Goal: Information Seeking & Learning: Learn about a topic

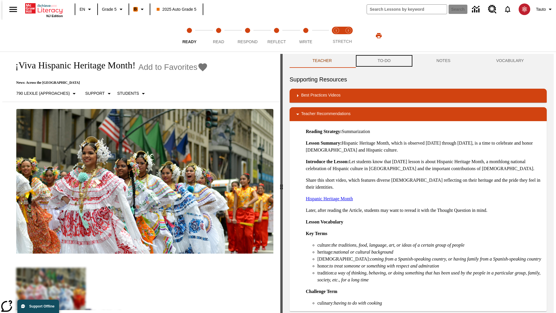
click at [384, 61] on button "TO-DO" at bounding box center [384, 61] width 59 height 14
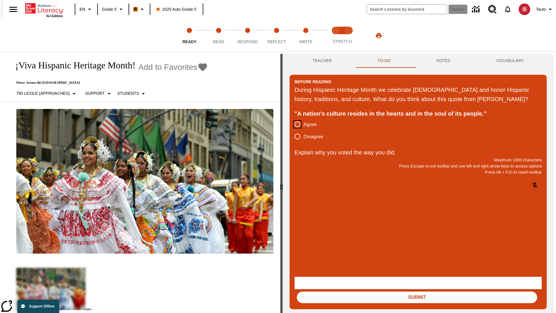
click at [295, 130] on input "Agree" at bounding box center [297, 124] width 12 height 12
radio input "true"
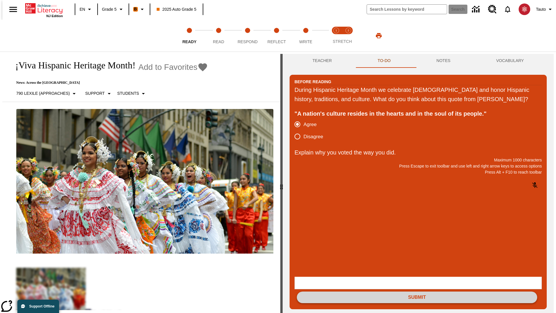
click at [417, 291] on button "Submit" at bounding box center [417, 297] width 240 height 12
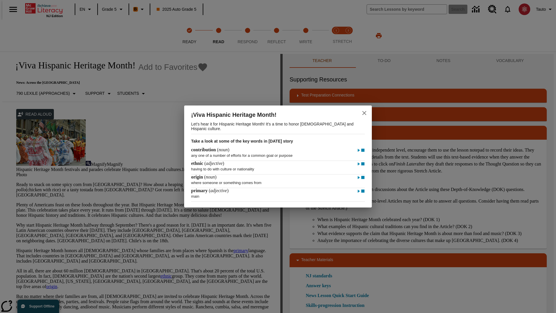
click at [364, 112] on icon "close" at bounding box center [364, 113] width 4 height 4
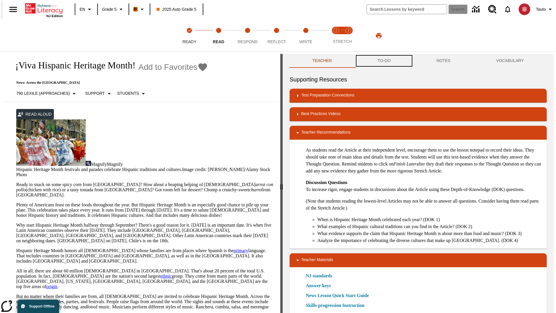
scroll to position [0, 0]
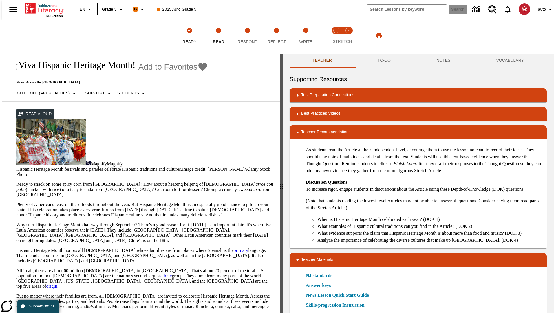
click at [384, 61] on button "TO-DO" at bounding box center [384, 61] width 59 height 14
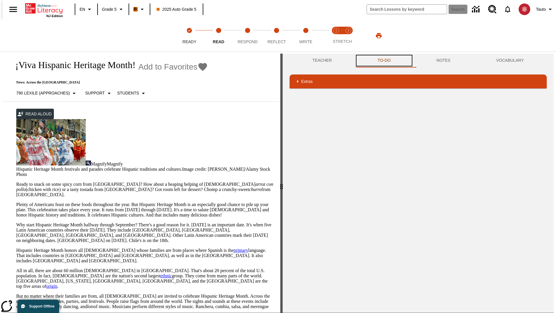
scroll to position [69, 0]
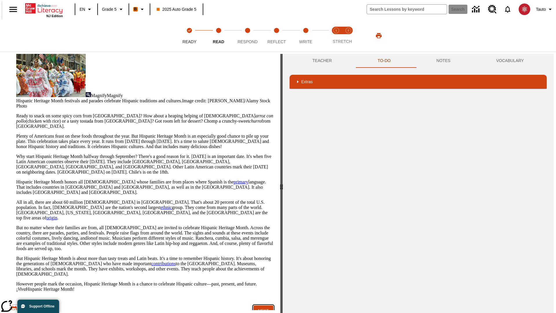
click at [261, 305] on button "Next" at bounding box center [263, 310] width 20 height 11
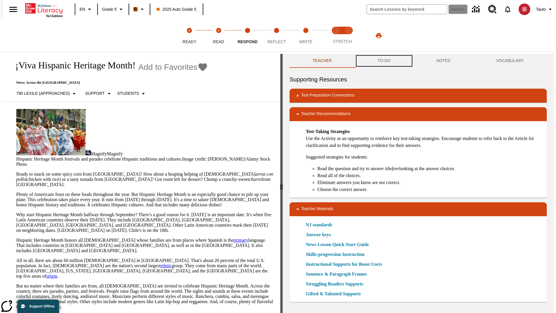
scroll to position [0, 0]
click at [384, 61] on button "TO-DO" at bounding box center [384, 61] width 59 height 14
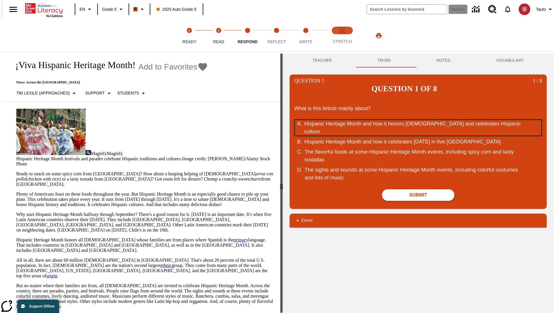
click at [418, 120] on div "Hispanic Heritage Month and how it honors Hispanic Americans and celebrates His…" at bounding box center [414, 128] width 220 height 16
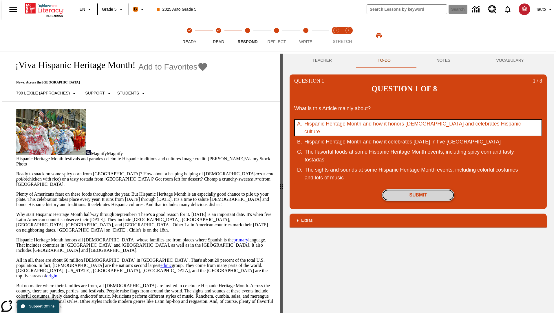
click at [418, 189] on button "Submit" at bounding box center [418, 195] width 72 height 12
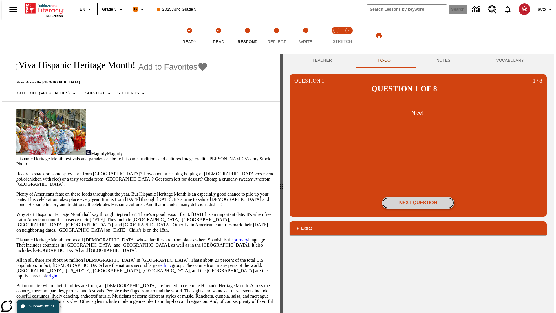
click at [418, 197] on button "Next Question" at bounding box center [418, 203] width 72 height 12
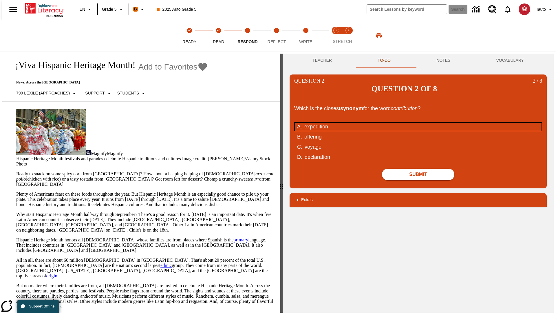
click at [418, 123] on div "expedition" at bounding box center [414, 127] width 220 height 8
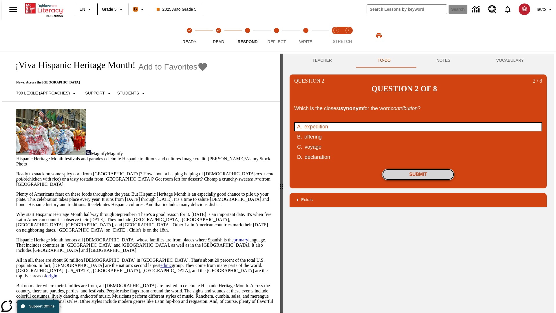
click at [418, 169] on button "Submit" at bounding box center [418, 175] width 72 height 12
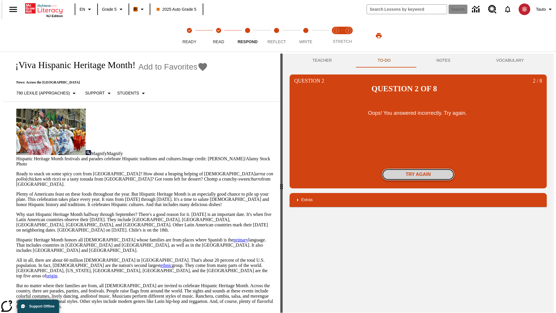
click at [418, 169] on button "Try again" at bounding box center [418, 175] width 72 height 12
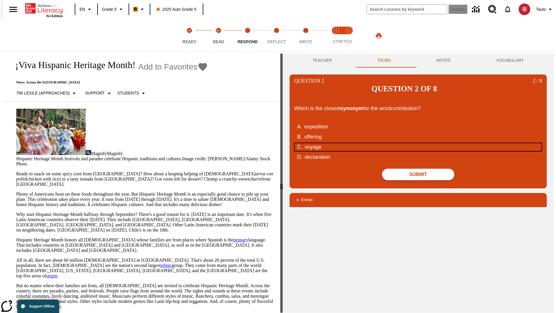
click at [418, 143] on div "voyage" at bounding box center [415, 147] width 220 height 8
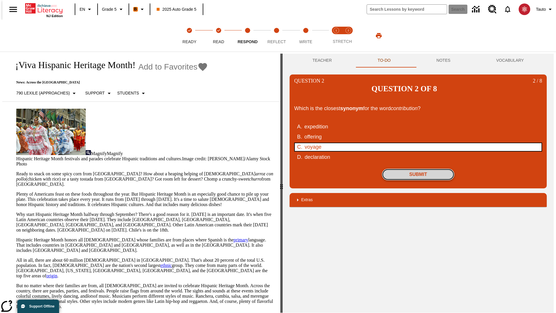
click at [418, 169] on button "Submit" at bounding box center [418, 175] width 72 height 12
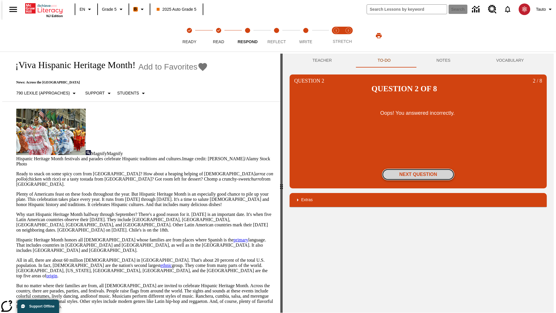
click at [418, 169] on button "Next Question" at bounding box center [418, 175] width 72 height 12
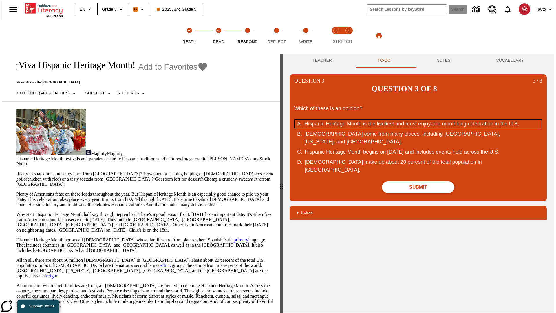
click at [418, 120] on div "Hispanic Heritage Month is the liveliest and most enjoyable monthlong celebrati…" at bounding box center [414, 124] width 220 height 8
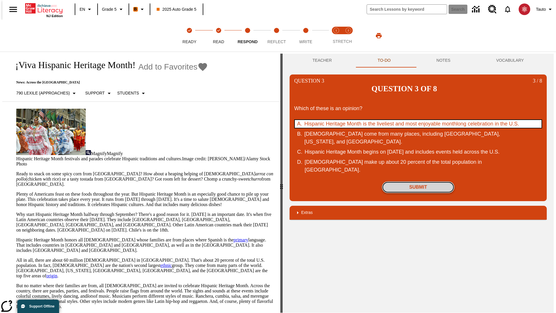
click at [418, 181] on button "Submit" at bounding box center [418, 187] width 72 height 12
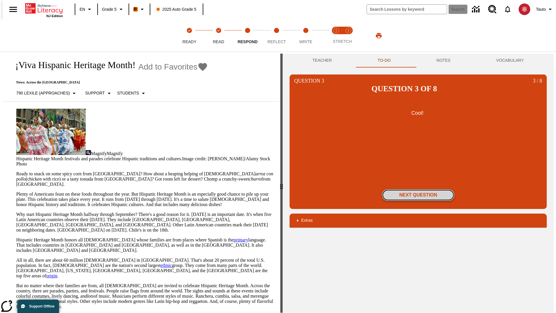
click at [418, 189] on button "Next Question" at bounding box center [418, 195] width 72 height 12
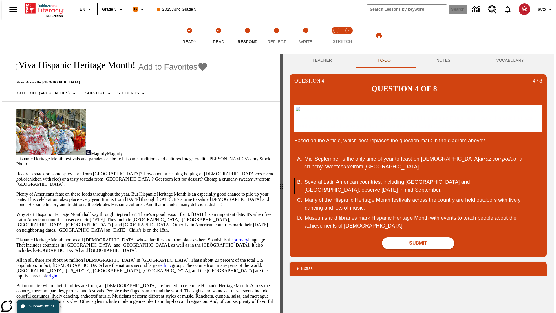
click at [418, 186] on div "Several Latin American countries, including Costa Rica and Chile, observe Indep…" at bounding box center [414, 186] width 220 height 16
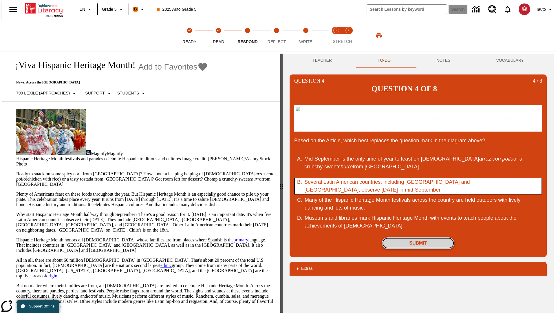
click at [418, 243] on button "Submit" at bounding box center [418, 243] width 72 height 12
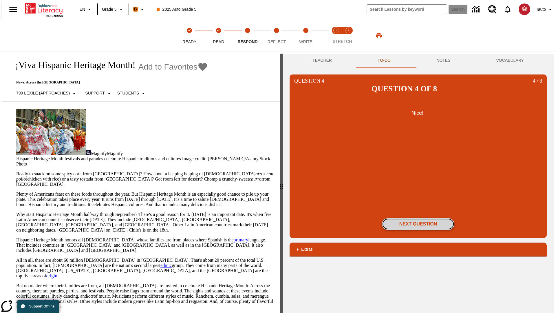
click at [418, 218] on button "Next Question" at bounding box center [418, 224] width 72 height 12
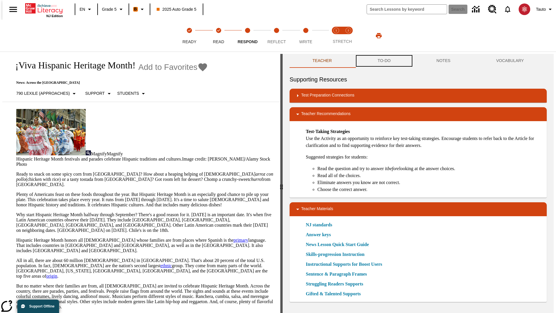
click at [384, 61] on button "TO-DO" at bounding box center [384, 61] width 59 height 14
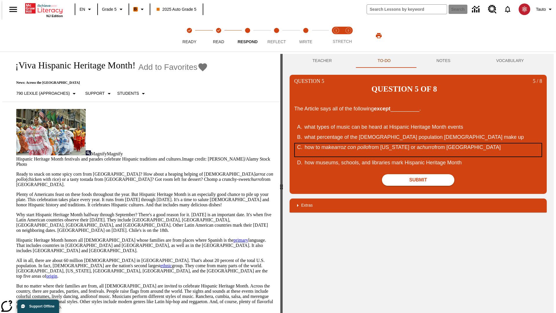
click at [418, 143] on div "how to make arroz con pollo from Puerto Rico or a churro from Spain" at bounding box center [415, 149] width 220 height 13
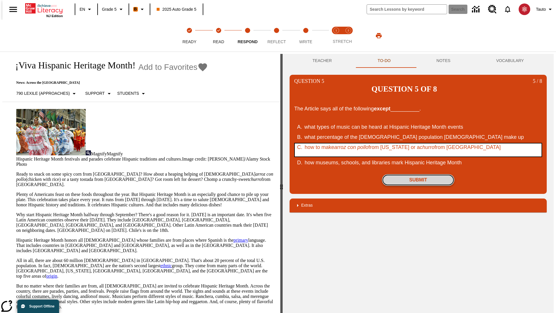
click at [418, 174] on button "Submit" at bounding box center [418, 180] width 72 height 12
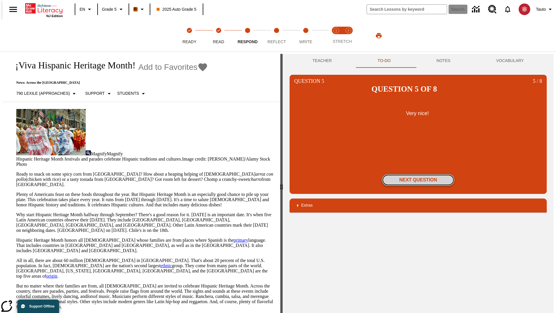
click at [418, 174] on button "Next Question" at bounding box center [418, 180] width 72 height 12
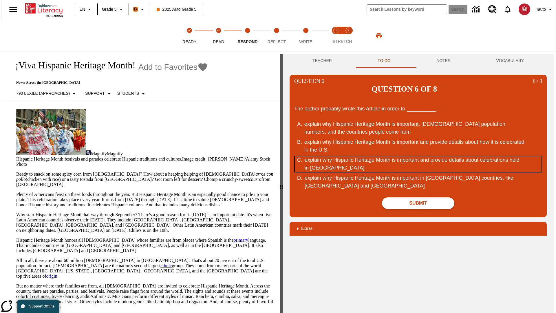
click at [418, 156] on div "explain why Hispanic Heritage Month is important and provide details about cele…" at bounding box center [415, 164] width 220 height 16
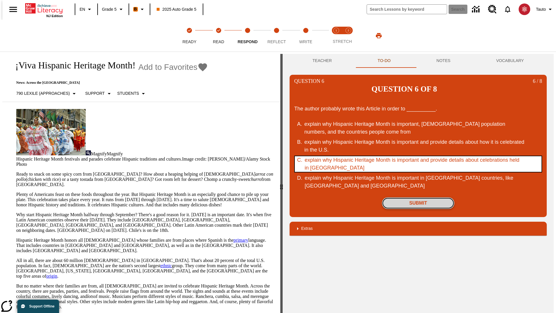
click at [418, 197] on button "Submit" at bounding box center [418, 203] width 72 height 12
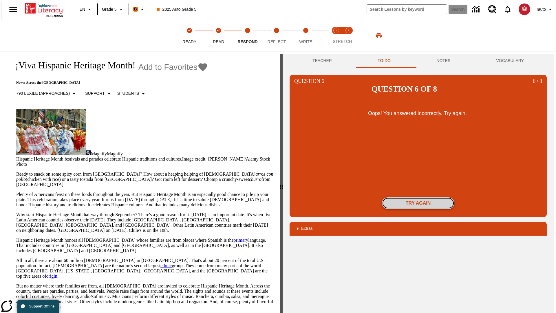
click at [418, 197] on button "Try again" at bounding box center [418, 203] width 72 height 12
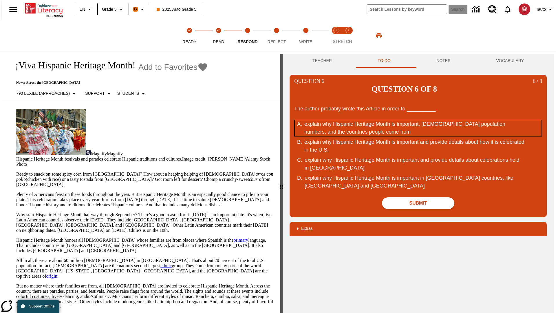
click at [418, 120] on div "explain why Hispanic Heritage Month is important, Hispanic population numbers, …" at bounding box center [414, 128] width 220 height 16
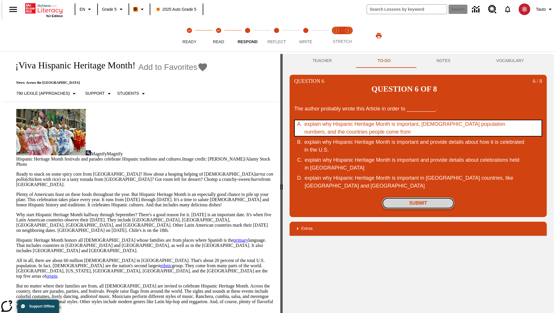
click at [418, 197] on button "Submit" at bounding box center [418, 203] width 72 height 12
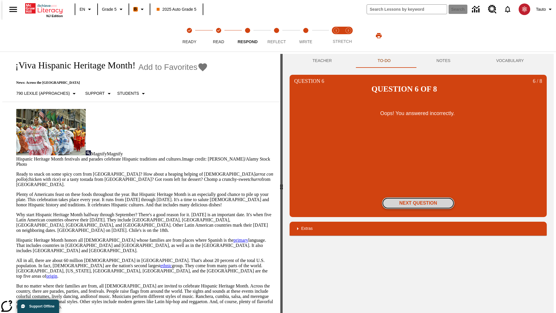
click at [418, 197] on button "Next Question" at bounding box center [418, 203] width 72 height 12
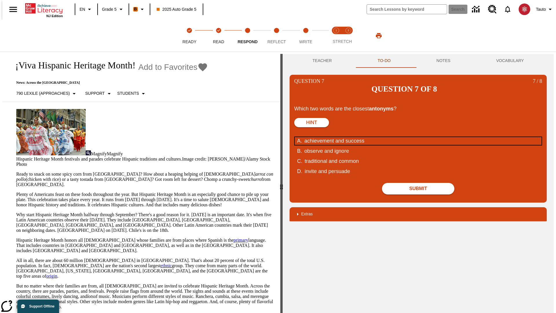
click at [418, 137] on div "achievement and success" at bounding box center [414, 141] width 220 height 8
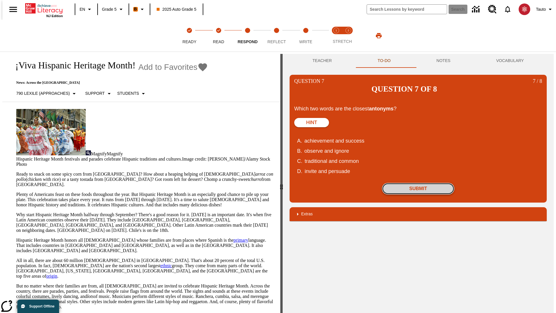
click at [418, 183] on button "Submit" at bounding box center [418, 189] width 72 height 12
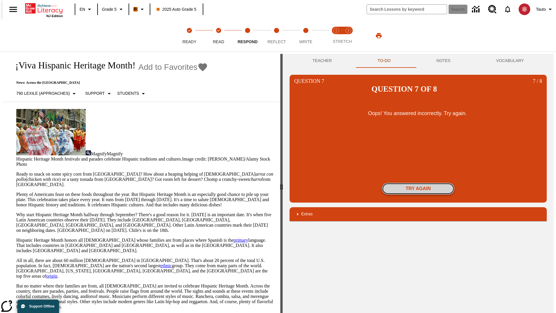
click at [418, 183] on button "Try again" at bounding box center [418, 189] width 72 height 12
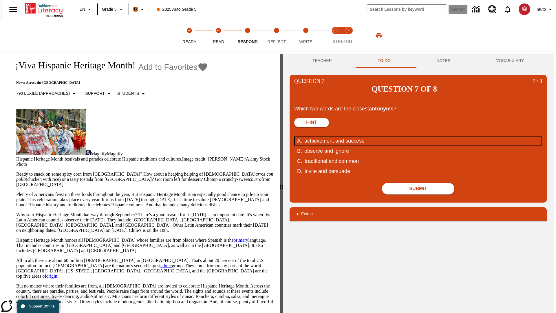
click at [418, 137] on div "achievement and success" at bounding box center [414, 141] width 220 height 8
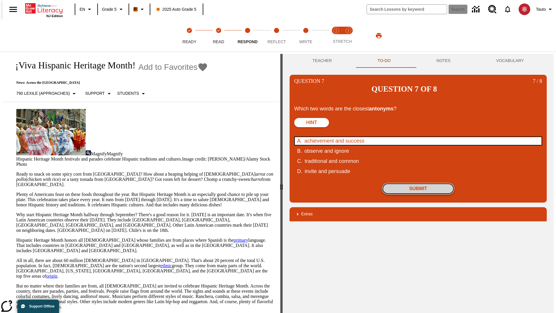
click at [418, 183] on button "Submit" at bounding box center [418, 189] width 72 height 12
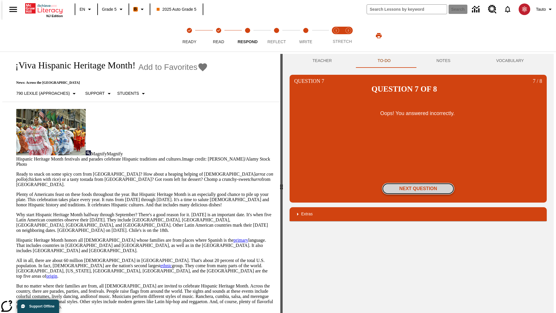
click at [418, 183] on button "Next Question" at bounding box center [418, 189] width 72 height 12
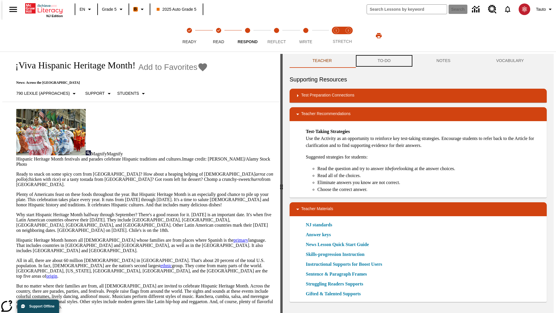
click at [384, 61] on button "TO-DO" at bounding box center [384, 61] width 59 height 14
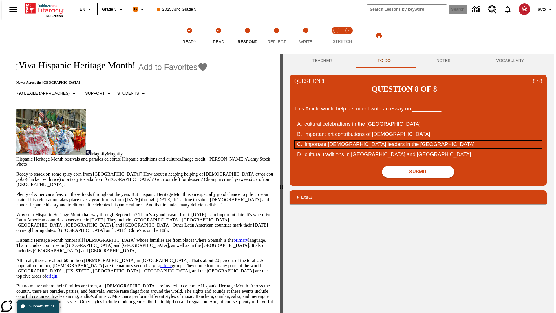
click at [418, 140] on div "important Hispanic leaders in the United States" at bounding box center [415, 144] width 220 height 8
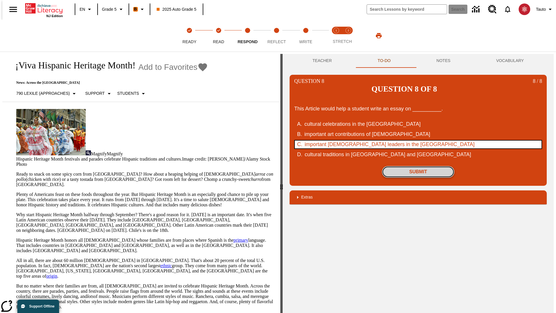
click at [418, 166] on button "Submit" at bounding box center [418, 172] width 72 height 12
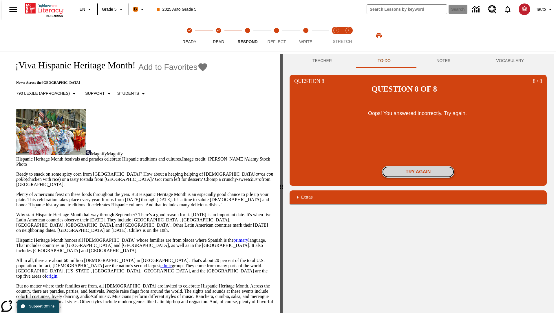
click at [418, 166] on button "Try again" at bounding box center [418, 172] width 72 height 12
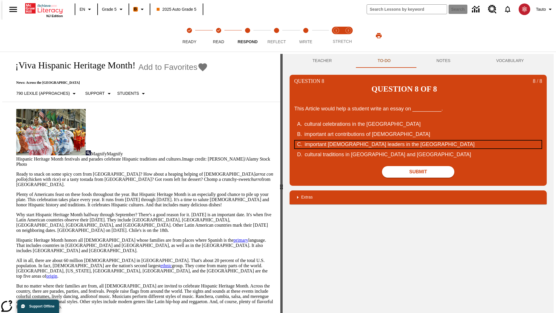
click at [418, 140] on div "important Hispanic leaders in the United States" at bounding box center [415, 144] width 220 height 8
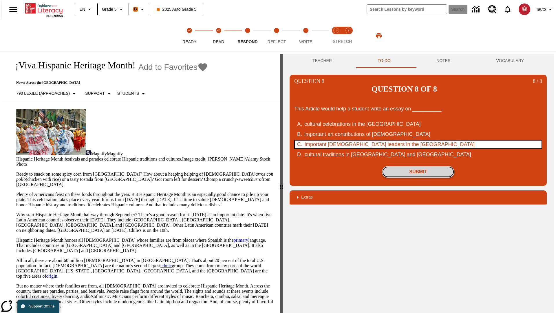
click at [418, 166] on button "Submit" at bounding box center [418, 172] width 72 height 12
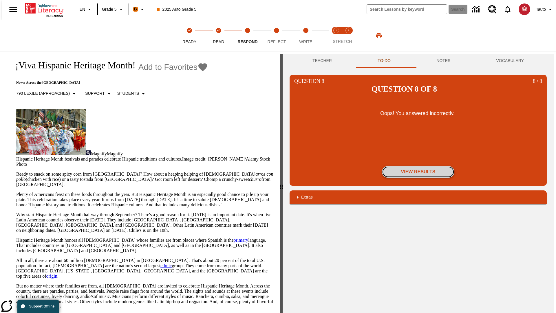
click at [418, 166] on button "View Results" at bounding box center [418, 172] width 72 height 12
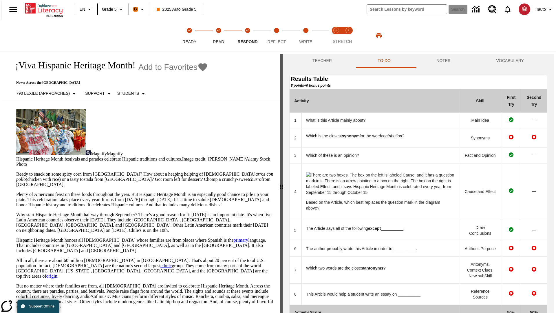
scroll to position [60, 0]
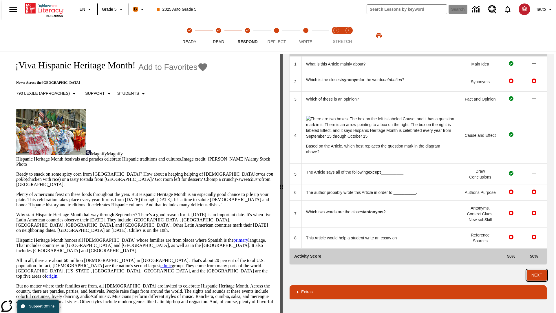
click at [539, 275] on button "Next" at bounding box center [537, 275] width 20 height 11
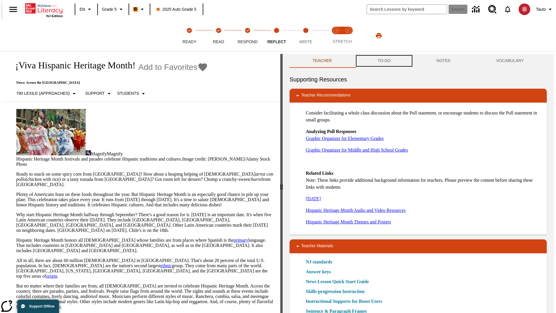
click at [384, 61] on button "TO-DO" at bounding box center [384, 61] width 59 height 14
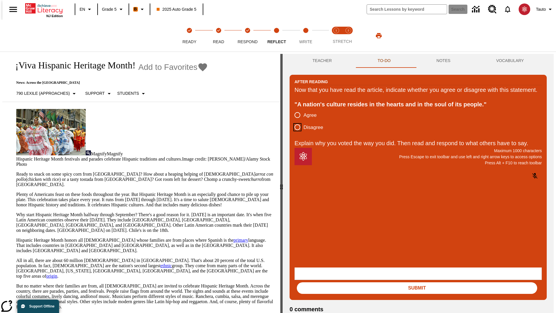
click at [295, 133] on input "Disagree" at bounding box center [297, 127] width 12 height 12
radio input "true"
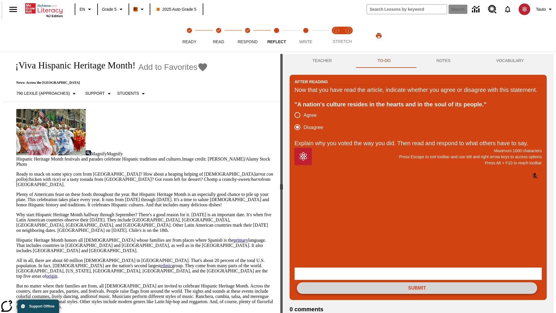
click at [417, 282] on button "Submit" at bounding box center [417, 288] width 240 height 12
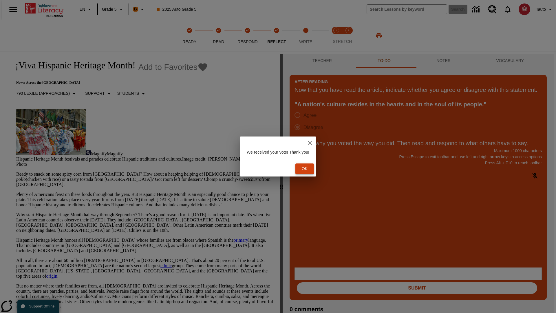
click at [308, 169] on button "Ok" at bounding box center [304, 168] width 19 height 11
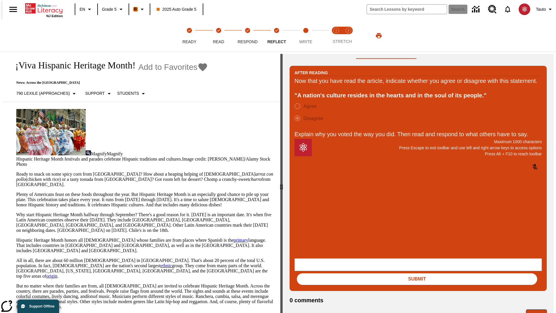
click at [539, 309] on button "Next" at bounding box center [536, 314] width 21 height 11
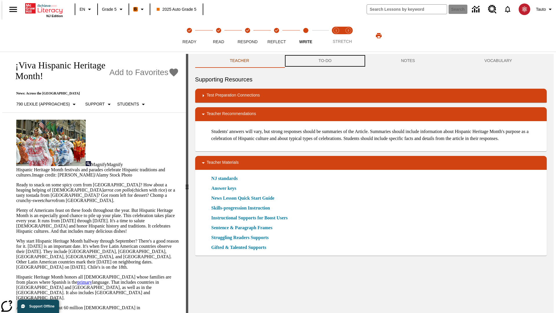
scroll to position [0, 0]
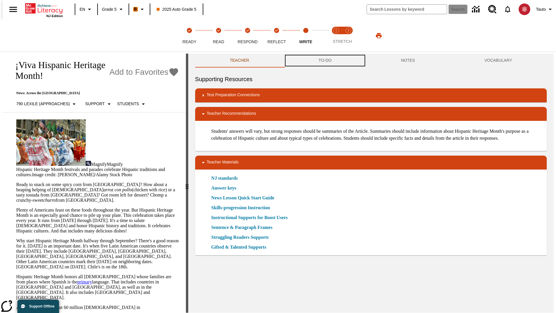
click at [325, 61] on button "TO-DO" at bounding box center [325, 61] width 83 height 14
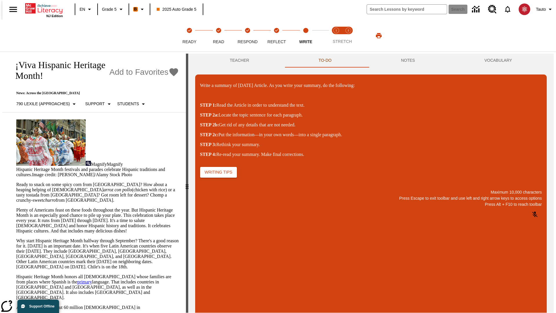
scroll to position [0, 0]
click at [284, 289] on p "\a\9Write a summary of today's Article. As you write your summary, do the follo…" at bounding box center [243, 288] width 82 height 5
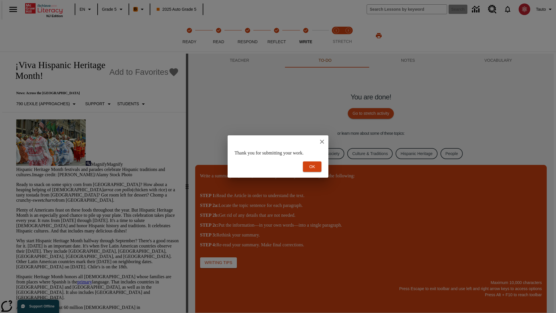
scroll to position [0, 0]
click at [312, 167] on button "Ok" at bounding box center [312, 166] width 19 height 11
click at [306, 153] on link "Citizenship, Culture, and Society" at bounding box center [310, 153] width 68 height 11
